Goal: Transaction & Acquisition: Purchase product/service

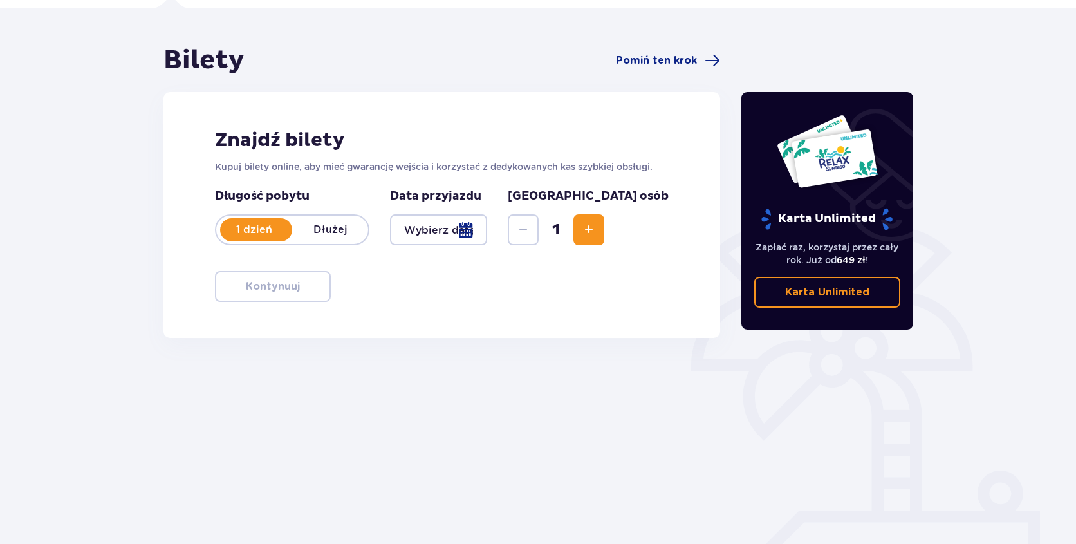
scroll to position [95, 0]
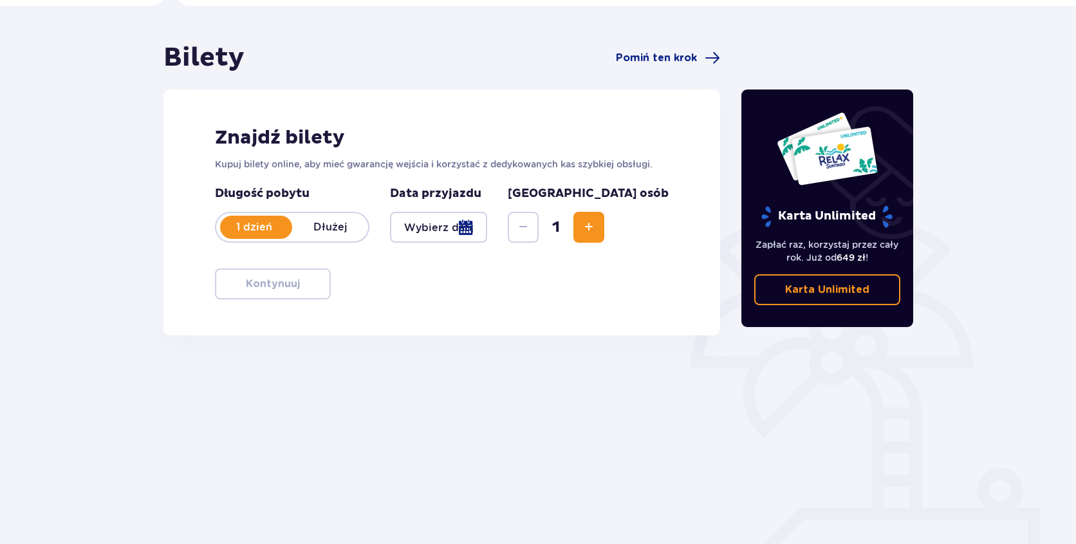
click at [487, 235] on div at bounding box center [438, 227] width 97 height 31
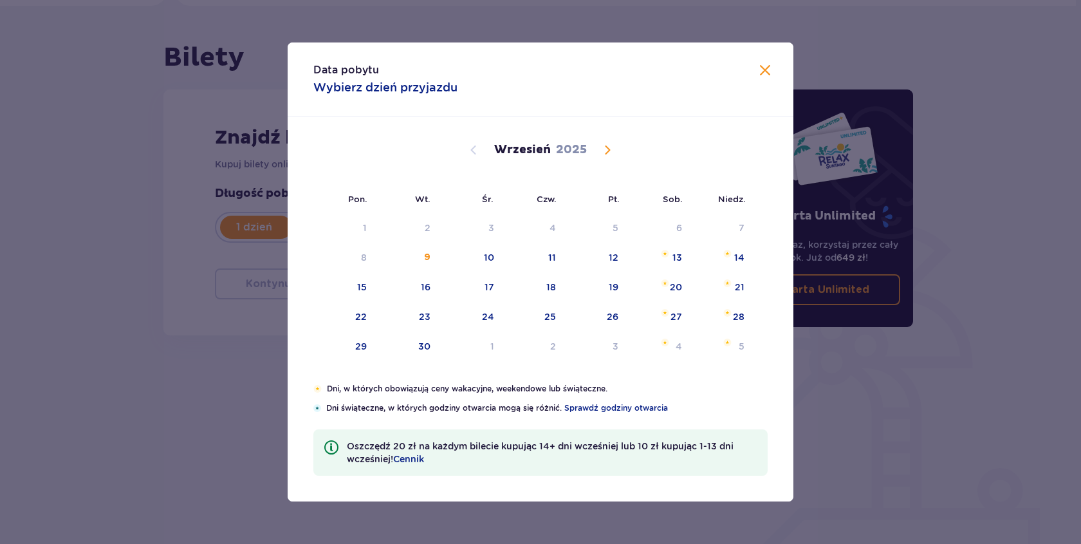
click at [762, 65] on span at bounding box center [764, 70] width 15 height 15
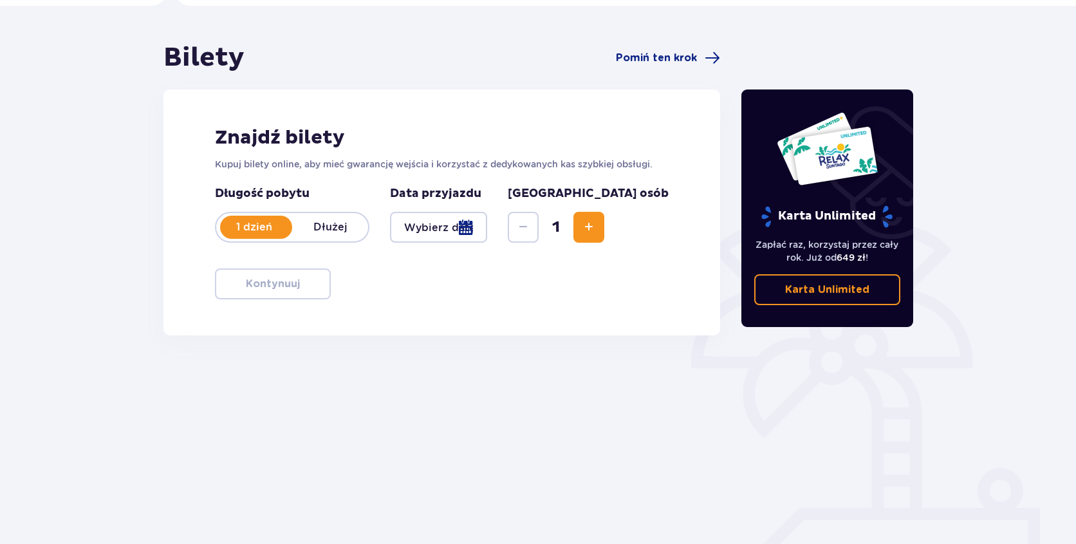
click at [836, 286] on p "Karta Unlimited" at bounding box center [827, 290] width 84 height 14
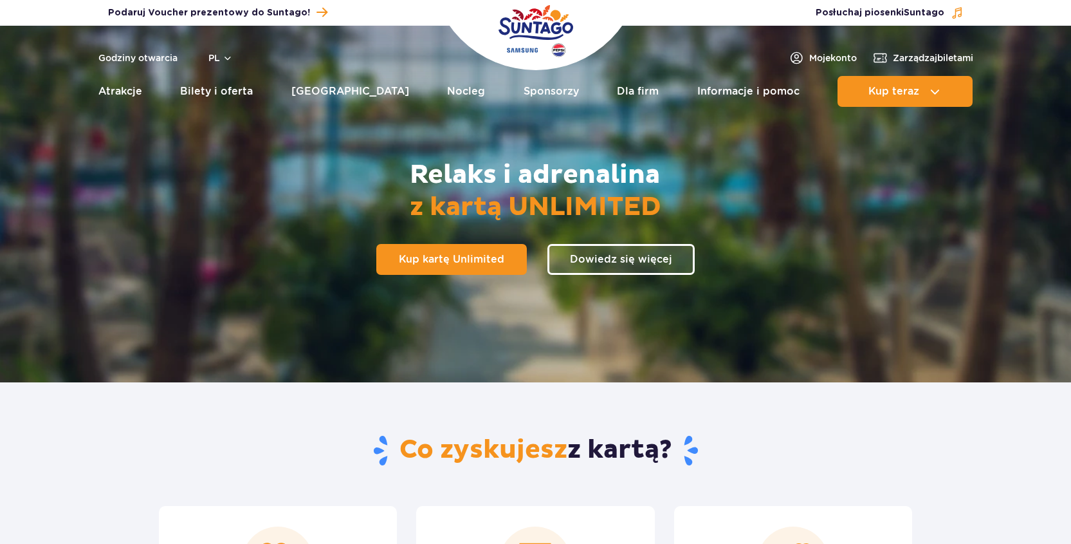
scroll to position [89, 0]
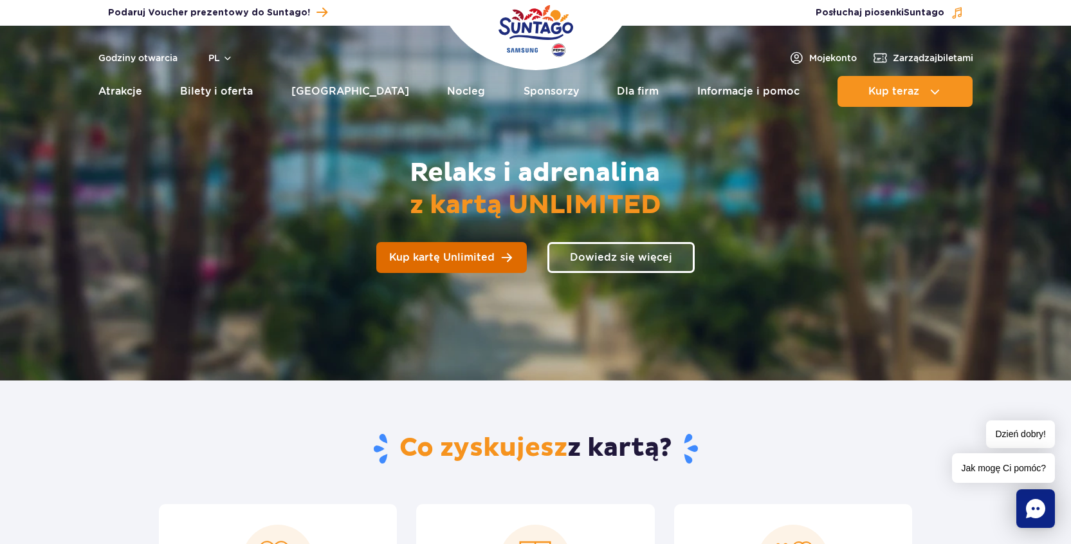
click at [481, 259] on span "Kup kartę Unlimited" at bounding box center [442, 257] width 106 height 10
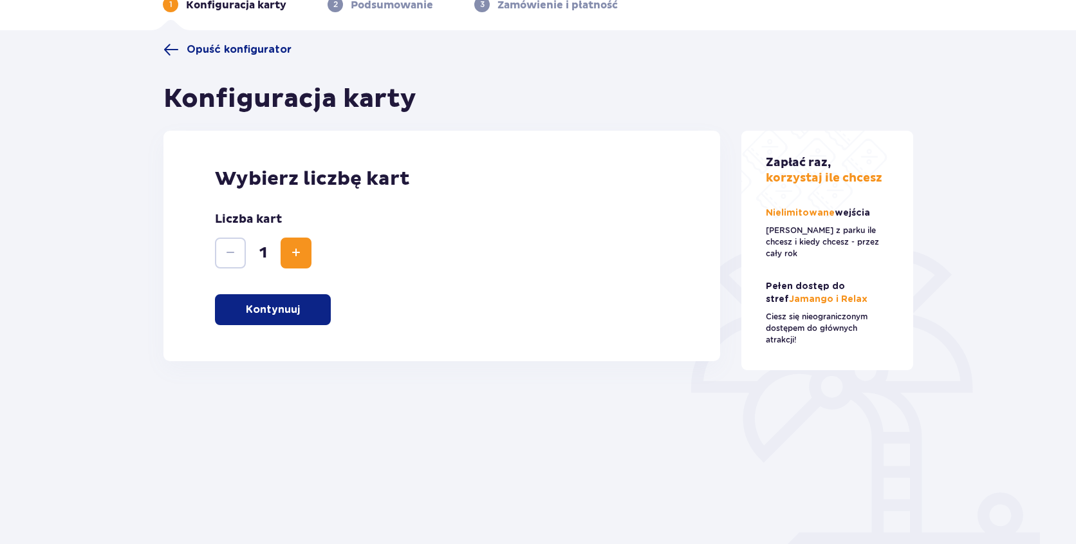
click at [303, 309] on button "Kontynuuj" at bounding box center [273, 309] width 116 height 31
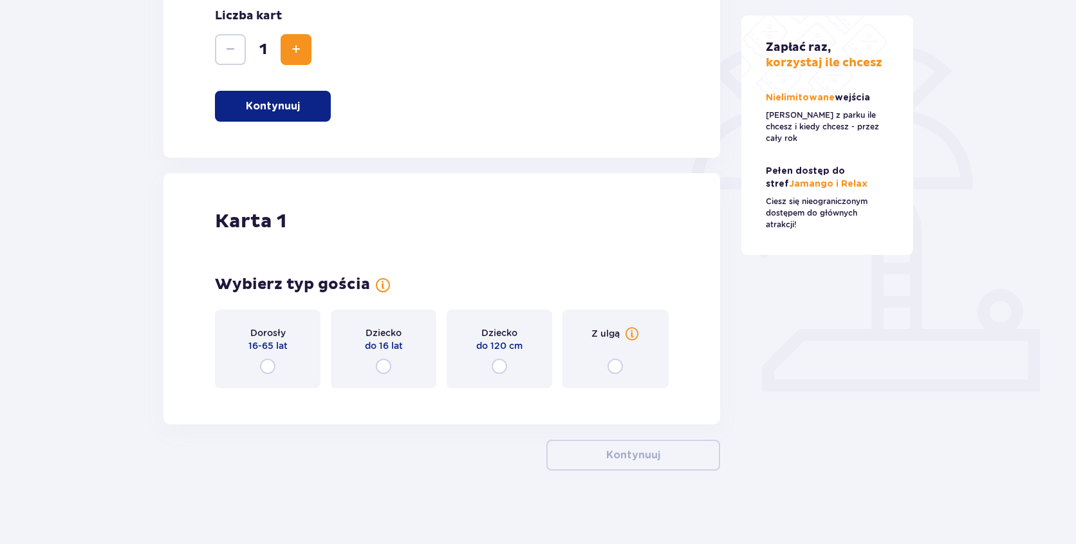
scroll to position [277, 0]
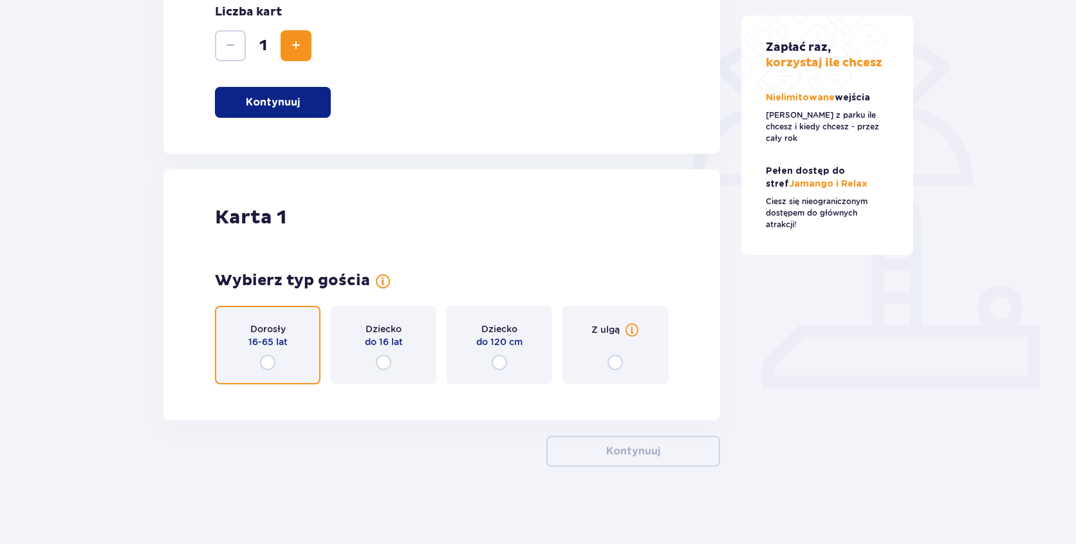
click at [271, 355] on input "radio" at bounding box center [267, 362] width 15 height 15
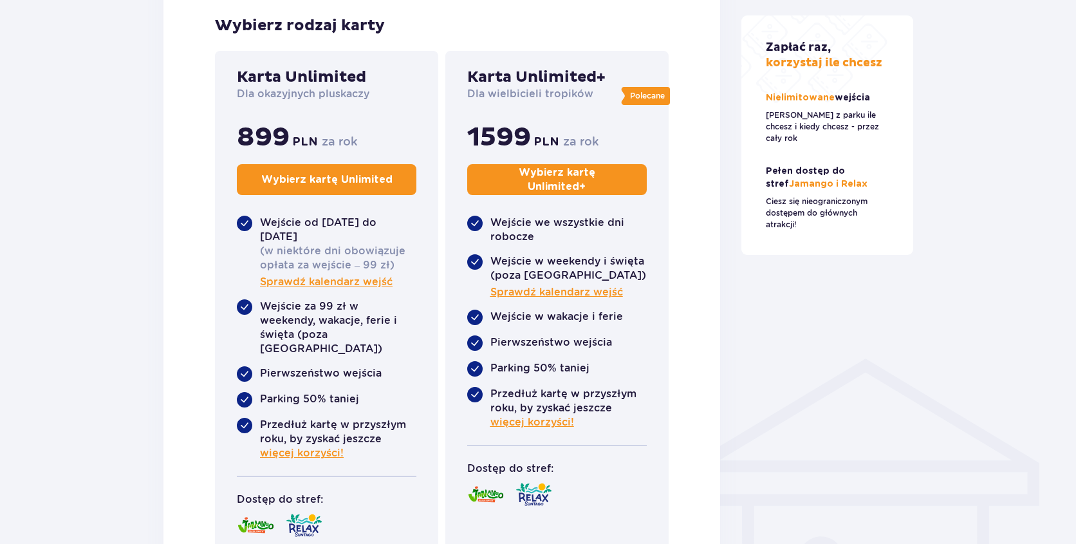
scroll to position [687, 0]
click at [329, 445] on span "więcej korzyści!" at bounding box center [302, 452] width 84 height 14
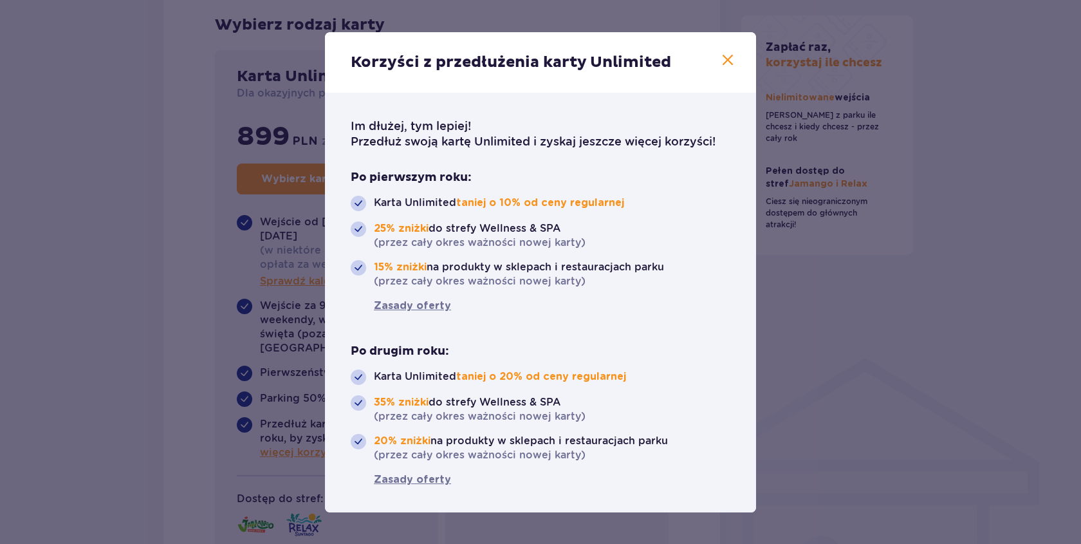
click at [725, 57] on span at bounding box center [727, 60] width 15 height 15
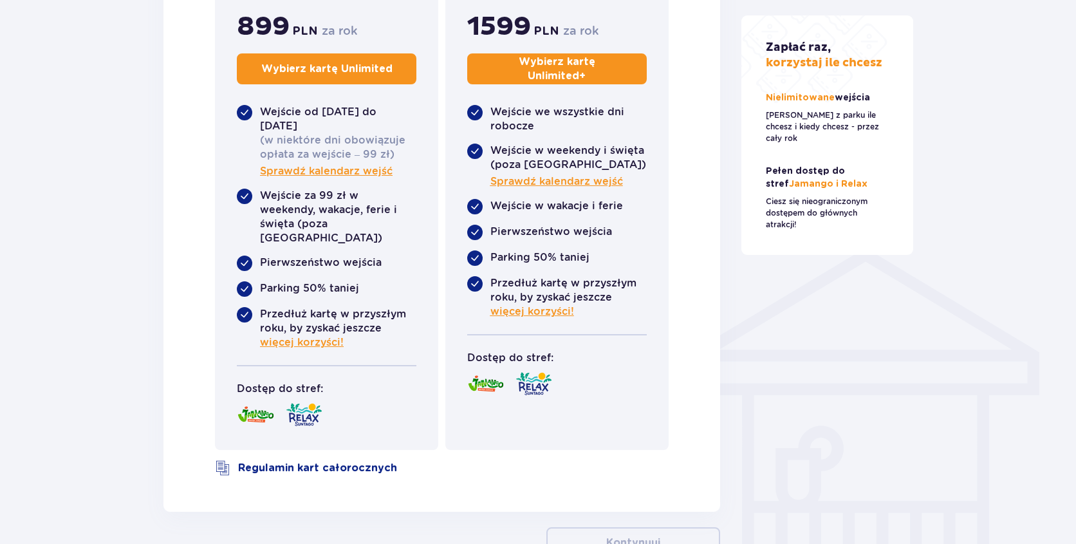
scroll to position [805, 0]
